Goal: Find specific page/section: Locate a particular part of the current website

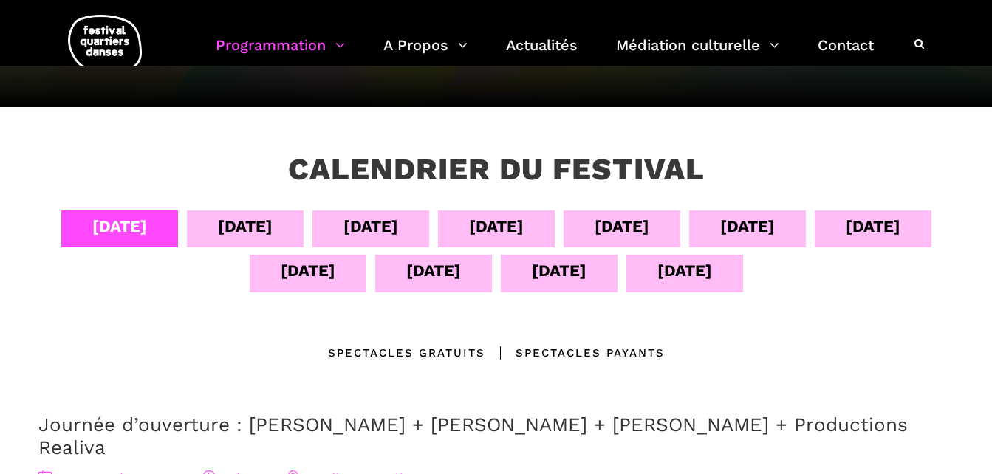
scroll to position [222, 0]
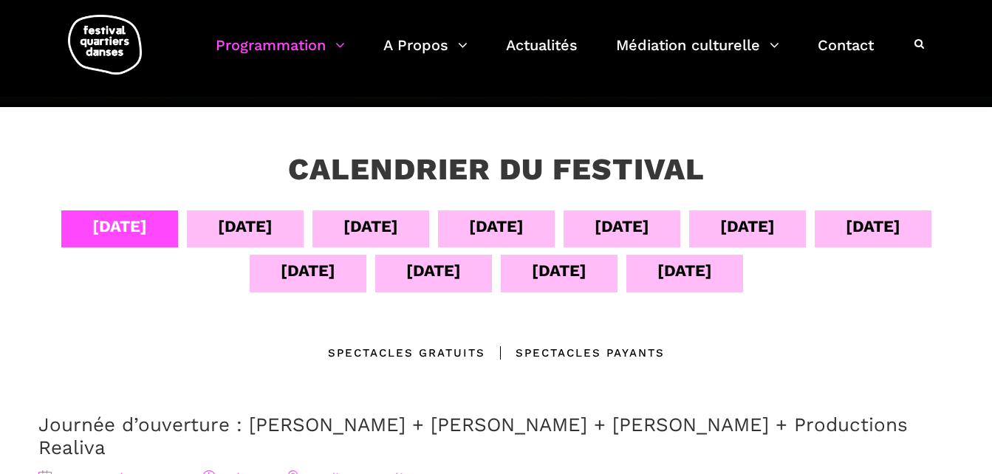
click at [330, 270] on div "[DATE]" at bounding box center [308, 271] width 55 height 26
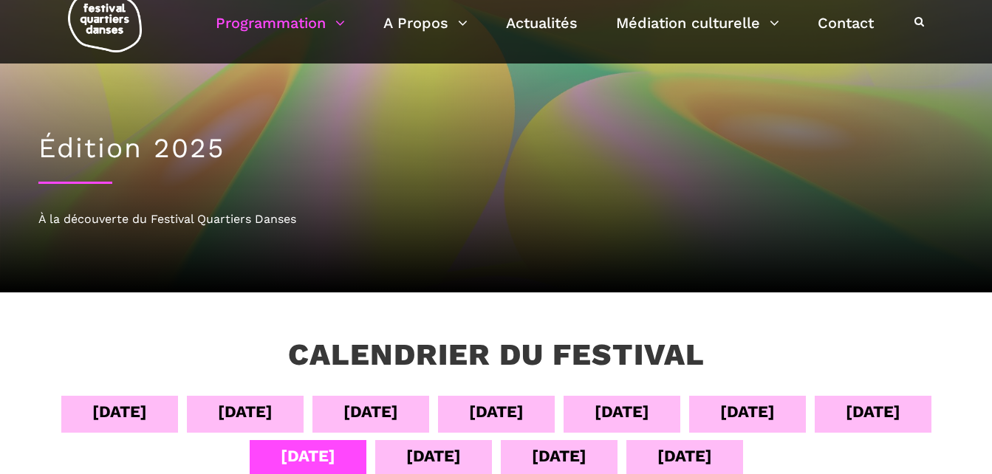
scroll to position [0, 0]
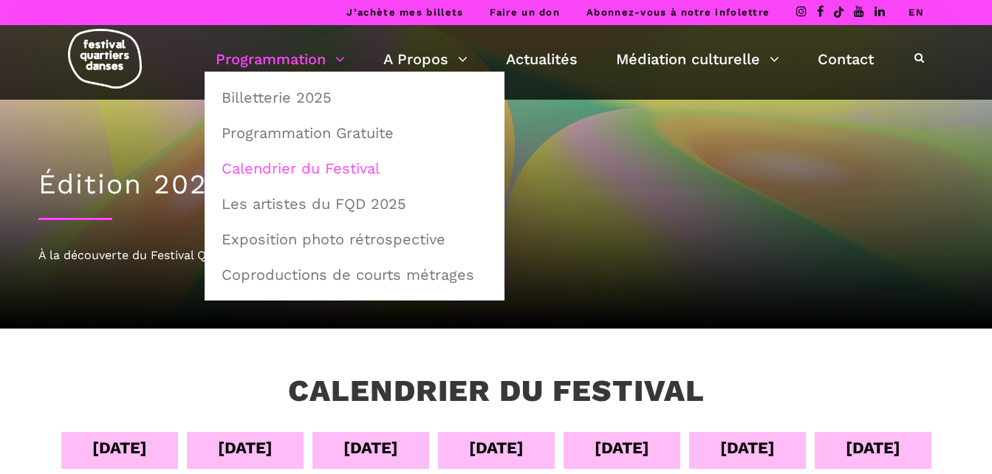
click at [296, 59] on link "Programmation" at bounding box center [280, 59] width 129 height 25
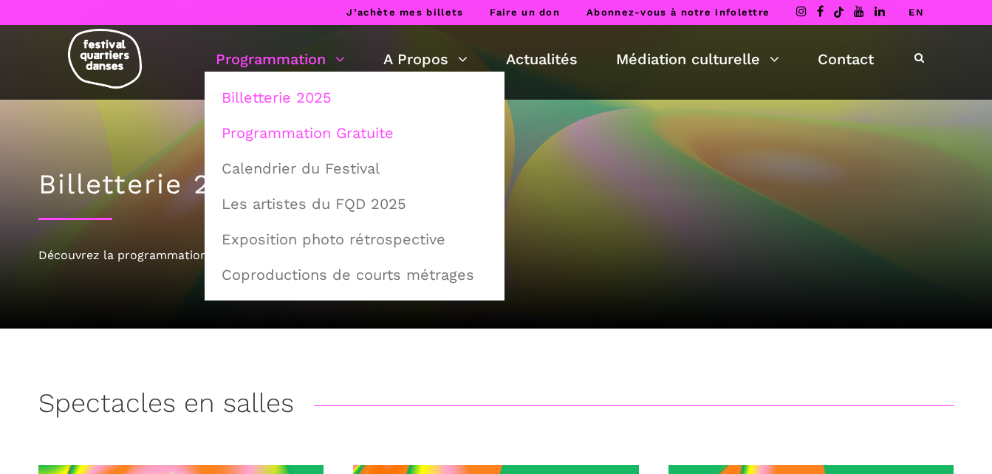
click at [316, 136] on link "Programmation Gratuite" at bounding box center [355, 133] width 284 height 34
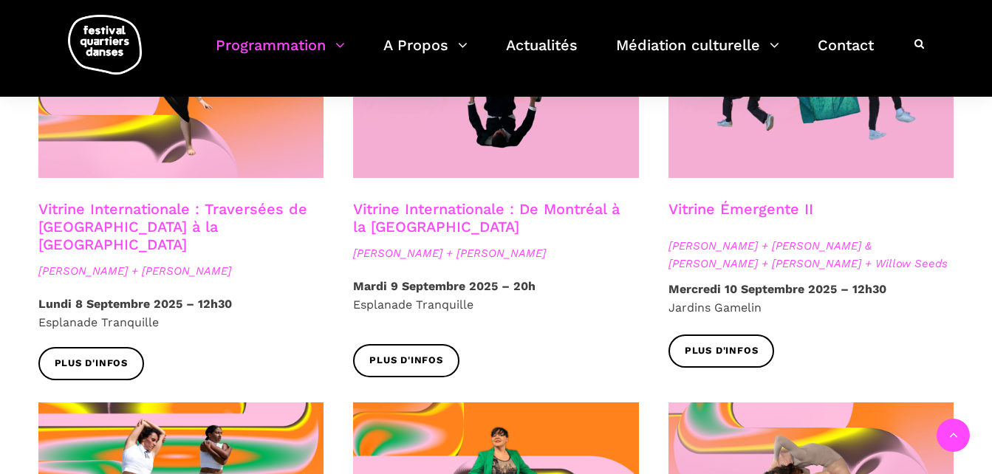
scroll to position [1330, 0]
